Goal: Task Accomplishment & Management: Manage account settings

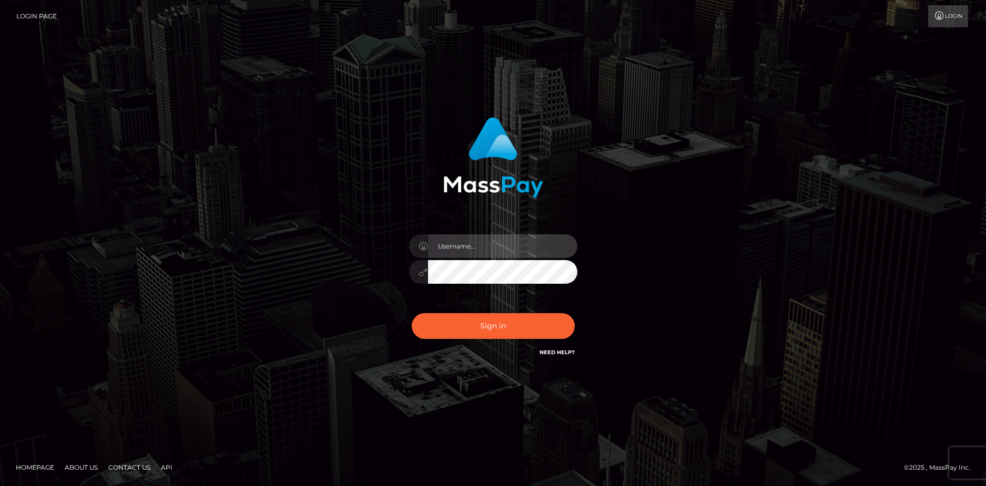
click at [504, 245] on input "text" at bounding box center [502, 247] width 149 height 24
type input "odaykababji"
click at [412, 313] on button "Sign in" at bounding box center [493, 326] width 163 height 26
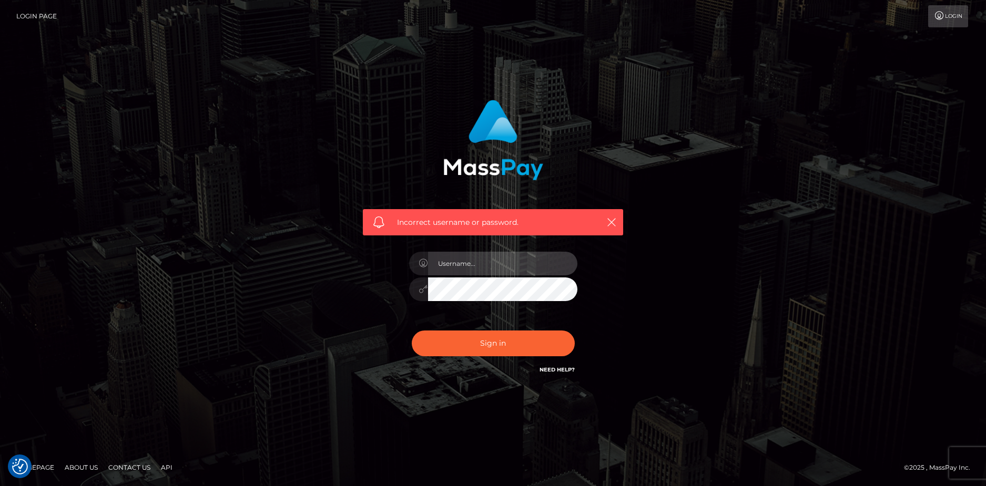
click at [500, 265] on input "text" at bounding box center [502, 264] width 149 height 24
type input "odaykababji"
click at [412, 331] on button "Sign in" at bounding box center [493, 344] width 163 height 26
